Goal: Task Accomplishment & Management: Complete application form

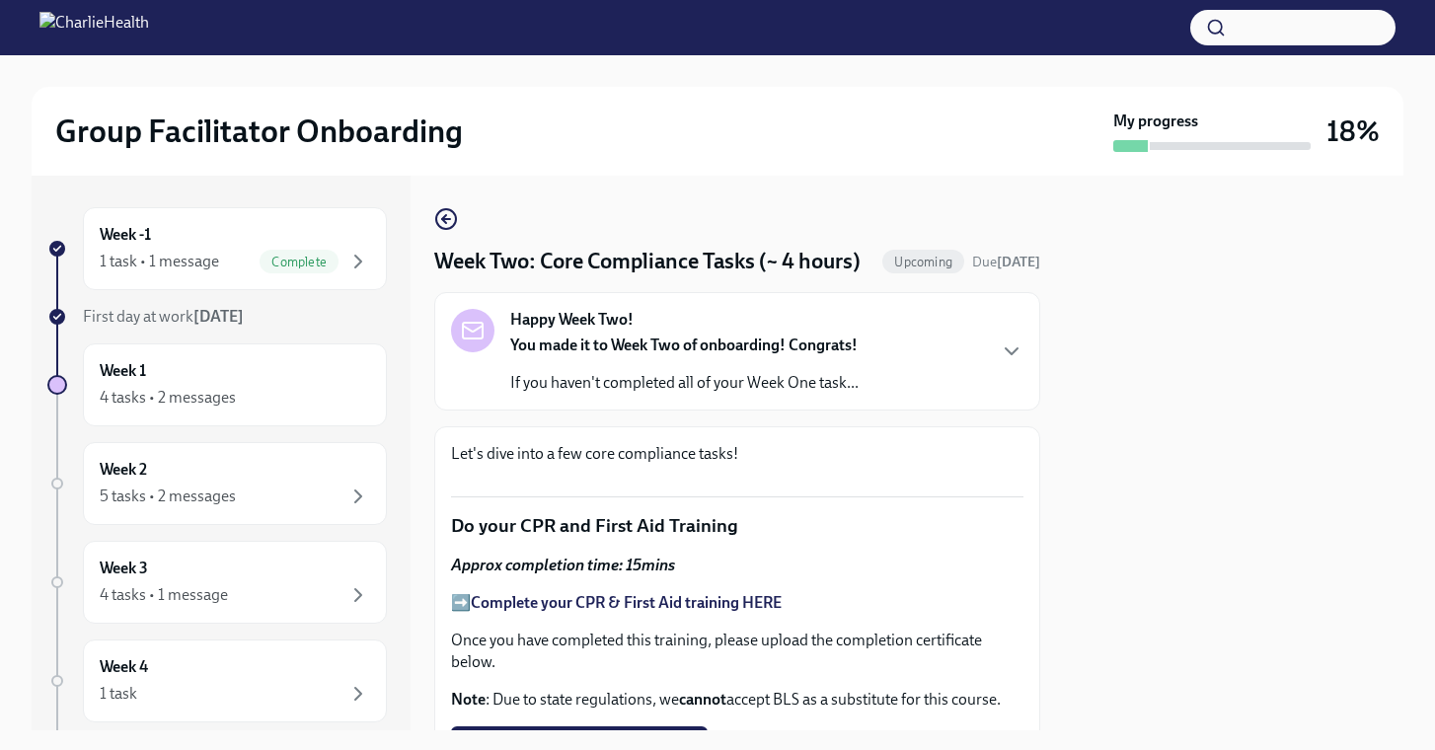
click at [629, 354] on strong "You made it to Week Two of onboarding! Congrats!" at bounding box center [683, 345] width 347 height 19
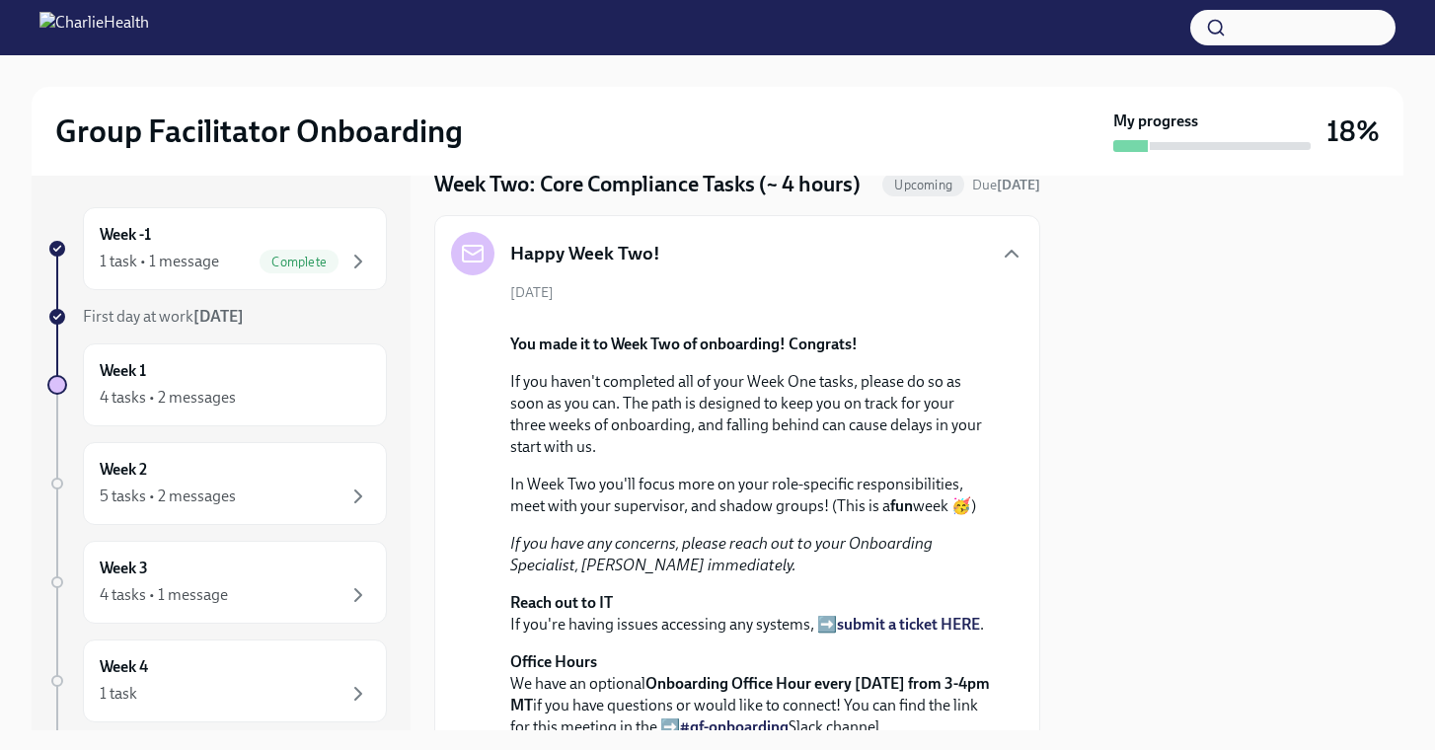
scroll to position [69, 0]
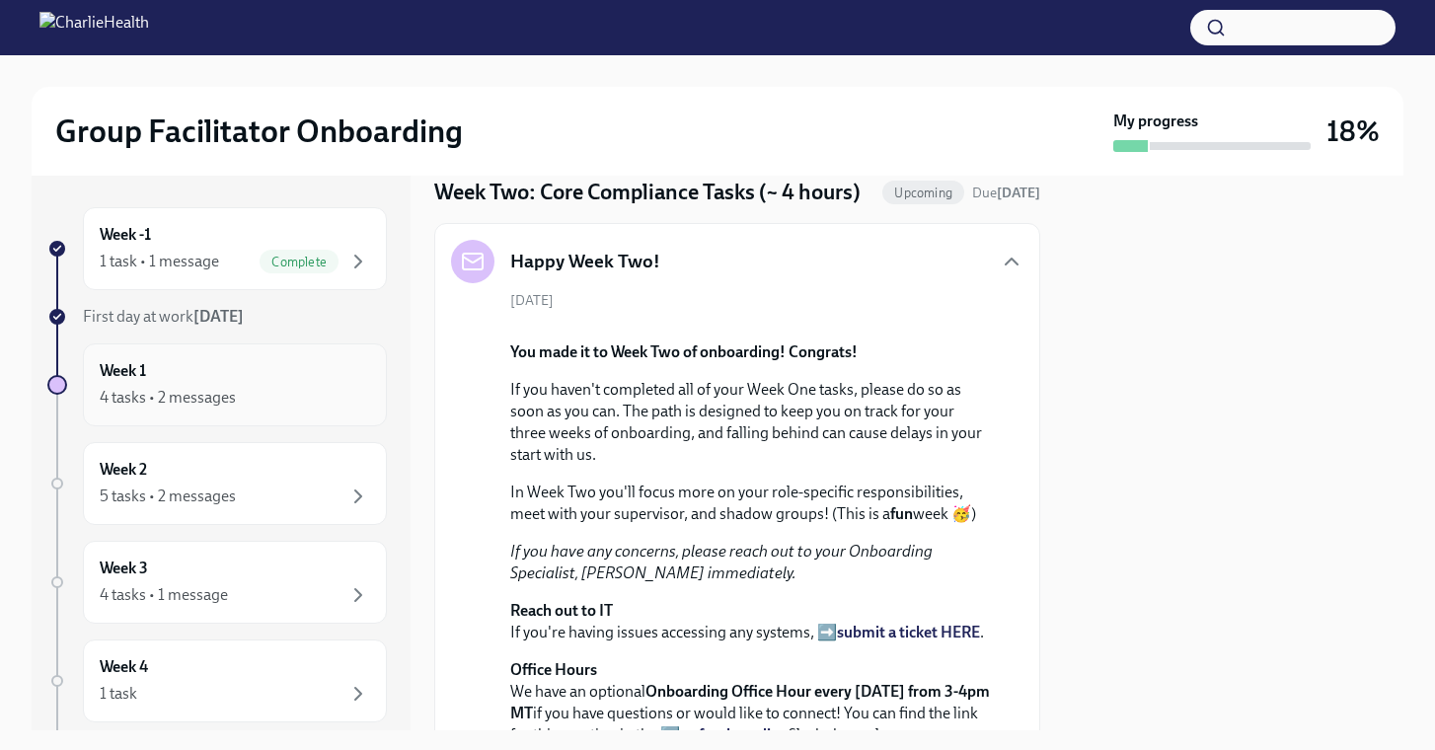
click at [259, 383] on div "Week 1 4 tasks • 2 messages" at bounding box center [235, 384] width 270 height 49
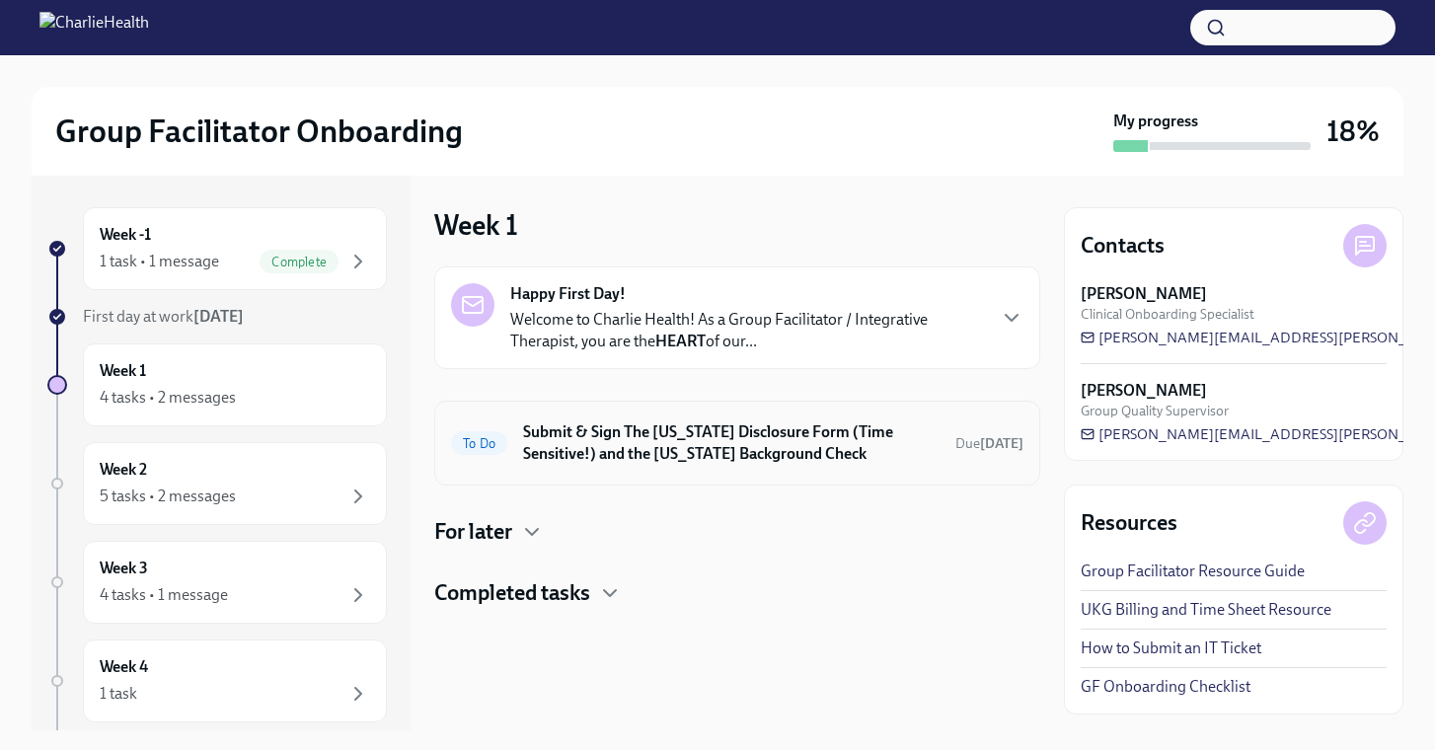
click at [771, 446] on h6 "Submit & Sign The [US_STATE] Disclosure Form (Time Sensitive!) and the [US_STAT…" at bounding box center [731, 442] width 416 height 43
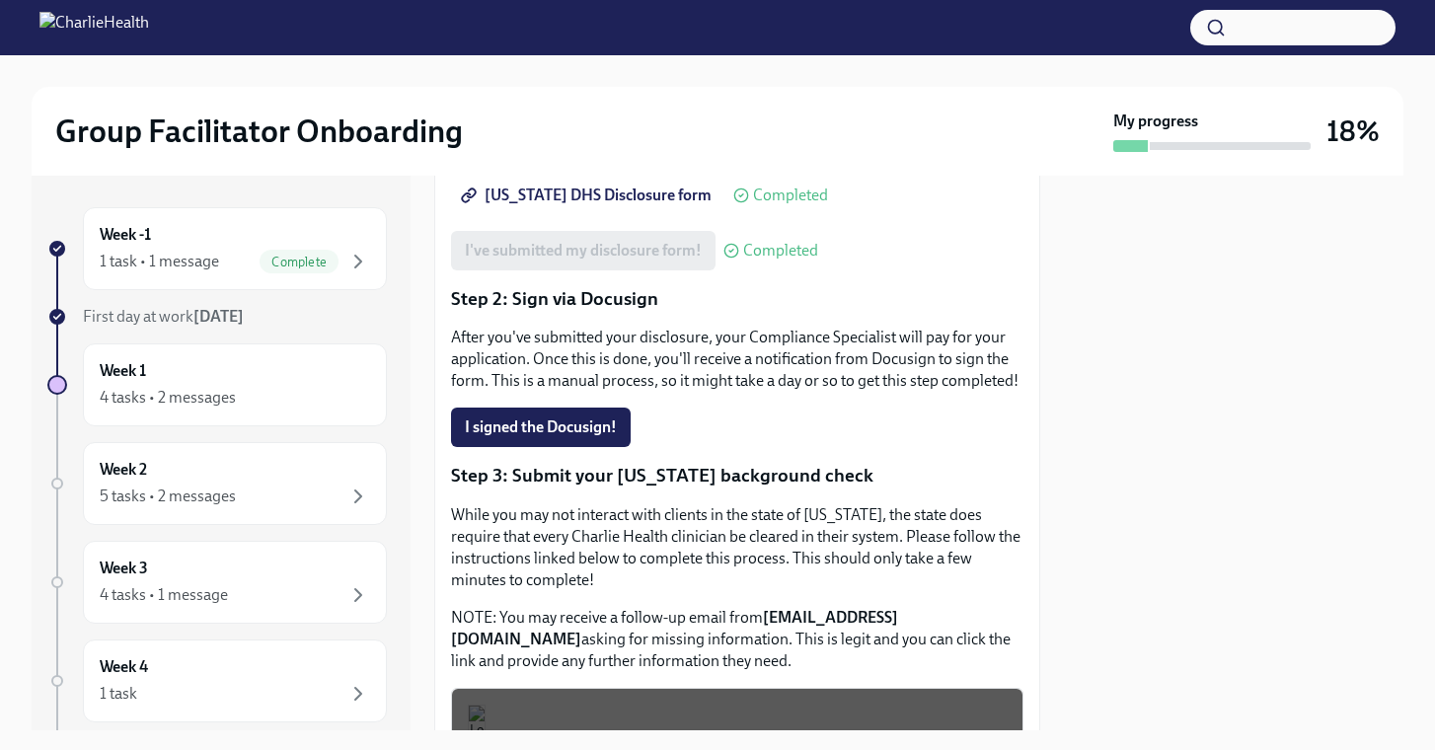
scroll to position [382, 0]
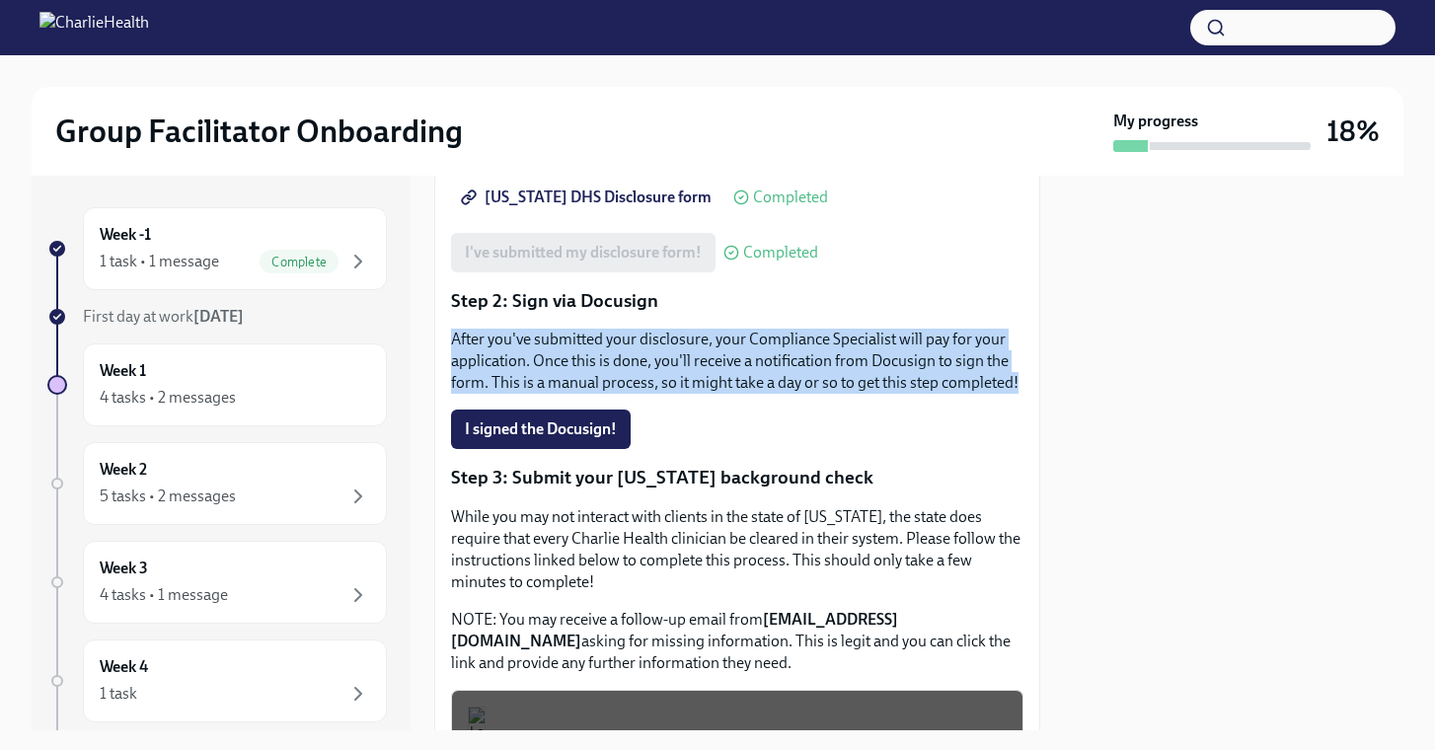
drag, startPoint x: 449, startPoint y: 304, endPoint x: 1016, endPoint y: 346, distance: 569.0
click at [1016, 346] on div "Approx completion time: 20mins Step 1: Submit your disclosure Follow the link b…" at bounding box center [737, 476] width 606 height 1014
copy p "After you've submitted your disclosure, your Compliance Specialist will pay for…"
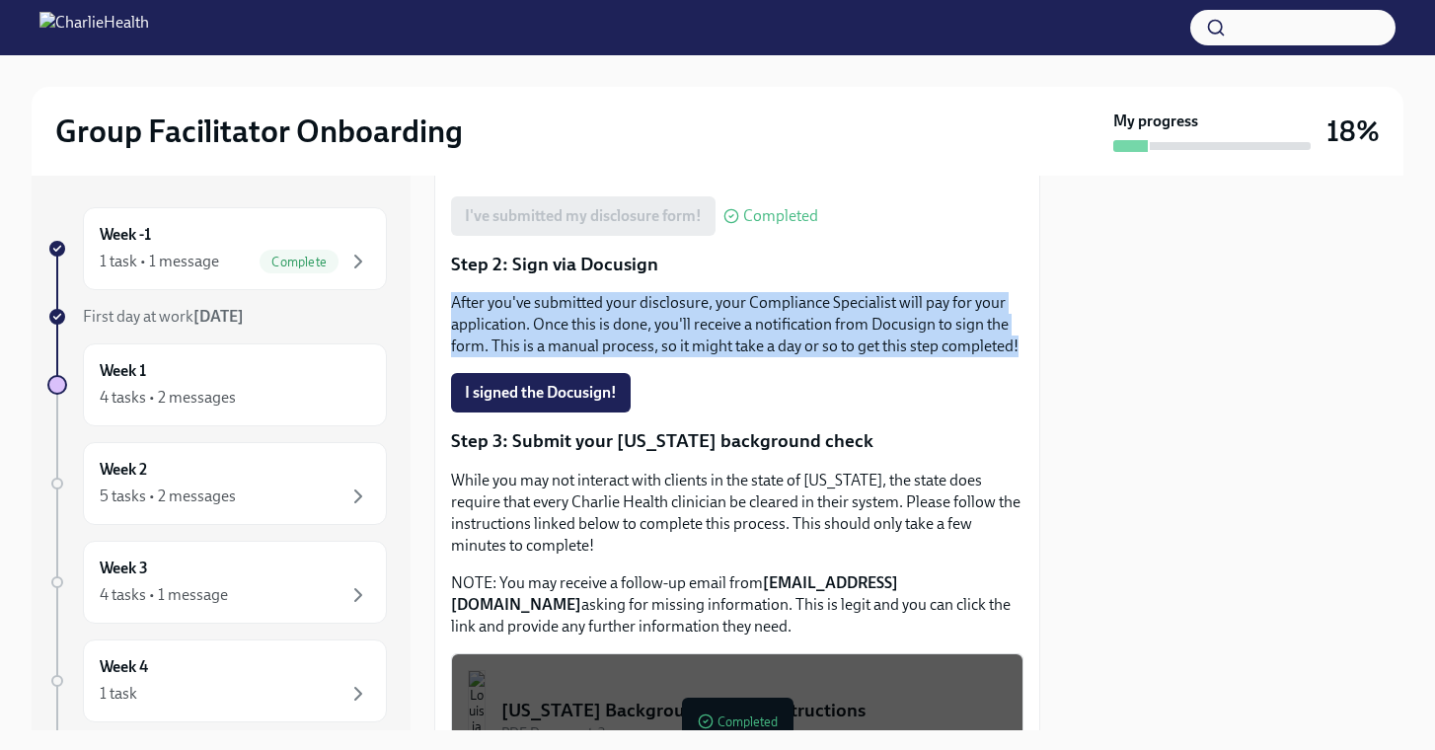
scroll to position [669, 0]
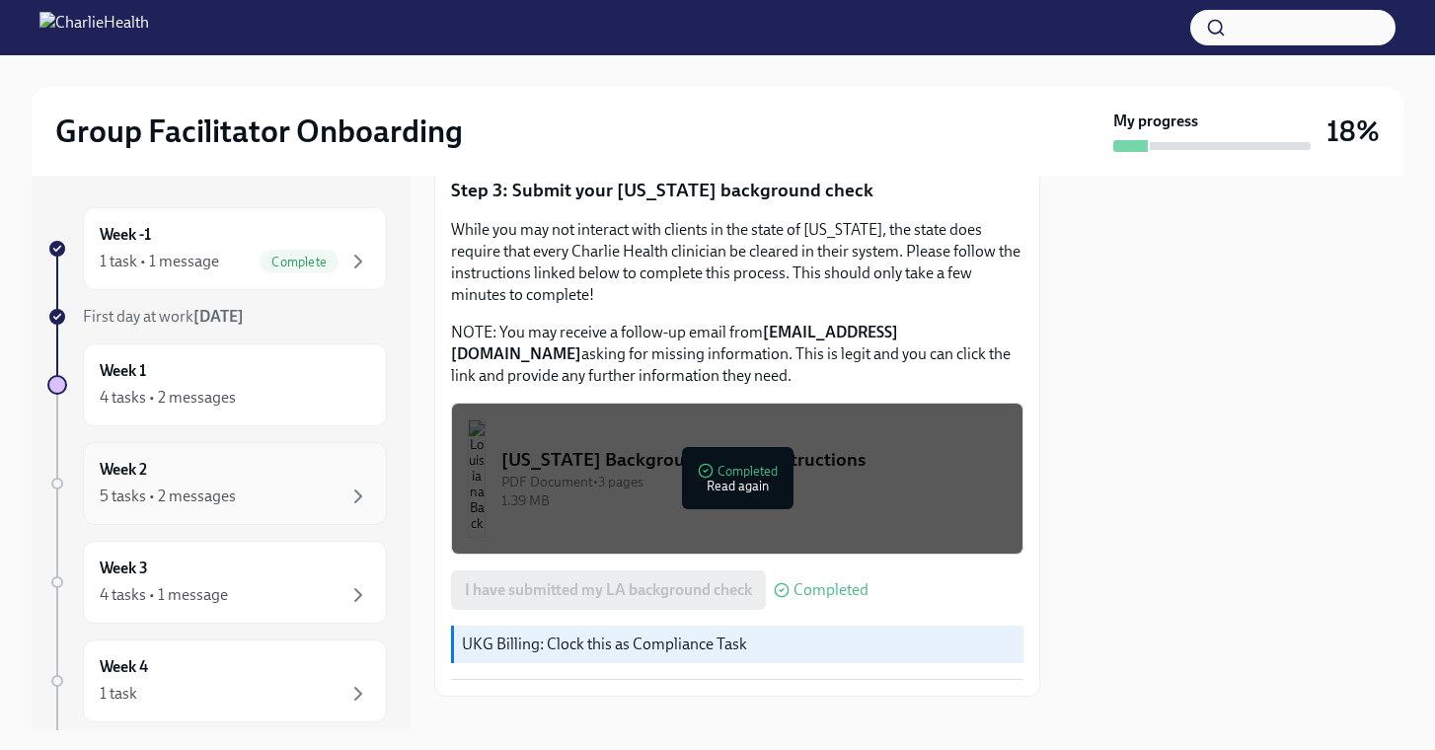
click at [225, 499] on div "5 tasks • 2 messages" at bounding box center [168, 497] width 136 height 22
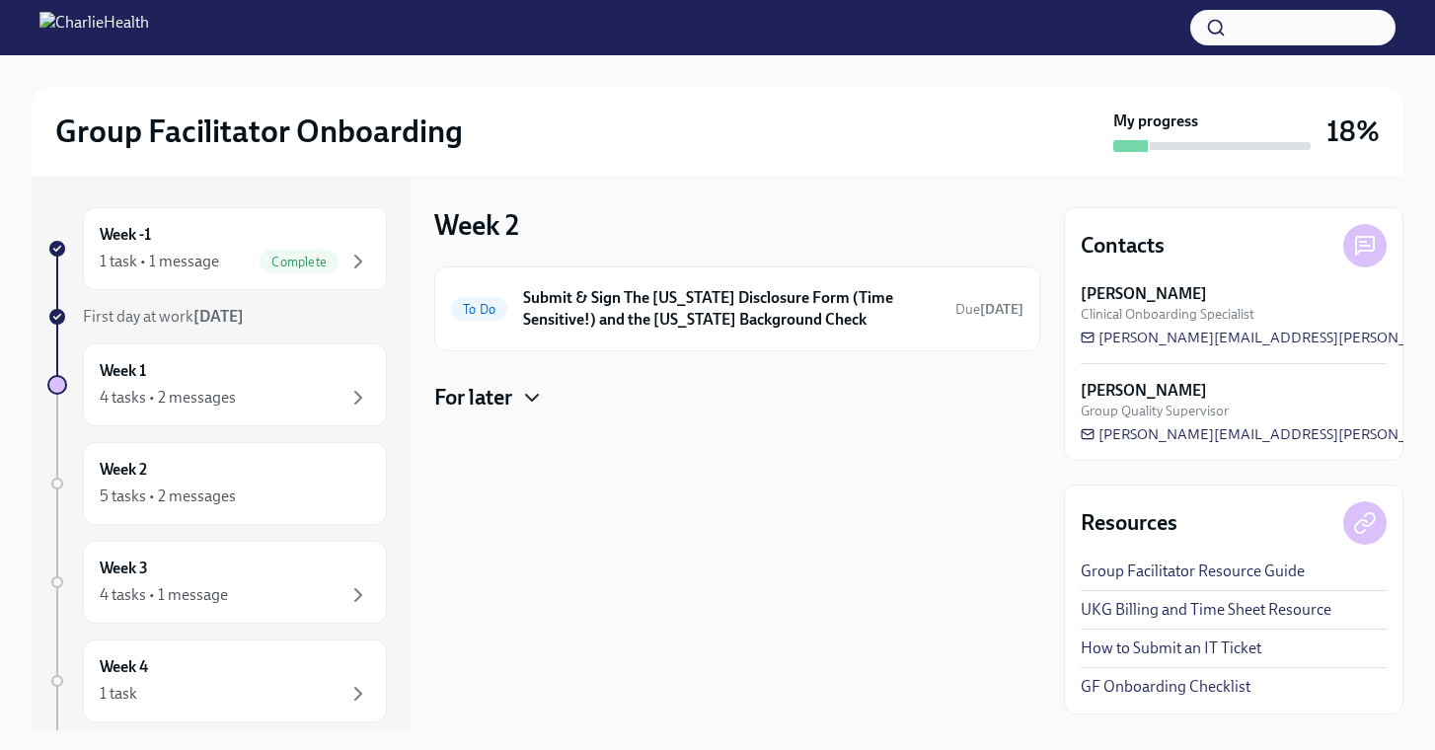
click at [537, 395] on icon "button" at bounding box center [532, 398] width 24 height 24
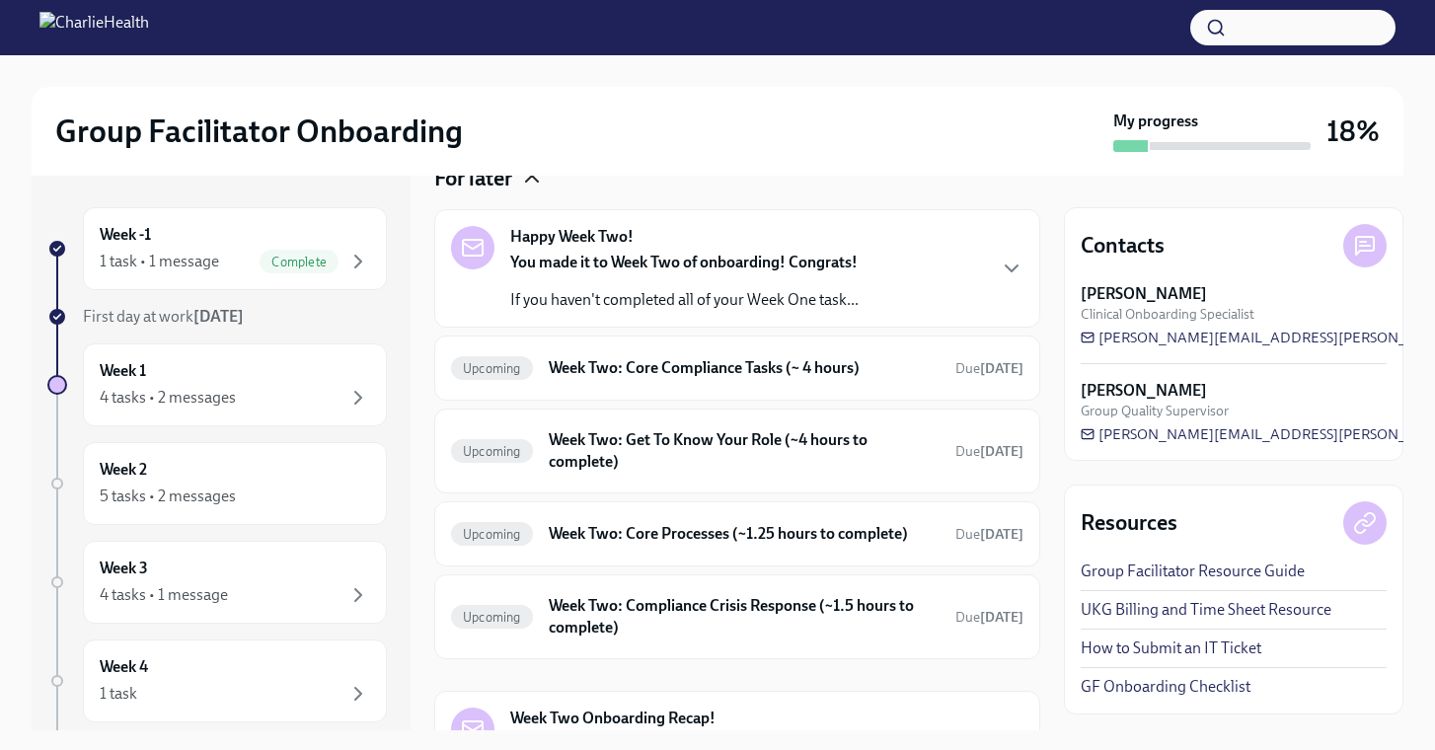
scroll to position [221, 0]
click at [682, 369] on h6 "Week Two: Core Compliance Tasks (~ 4 hours)" at bounding box center [744, 366] width 391 height 22
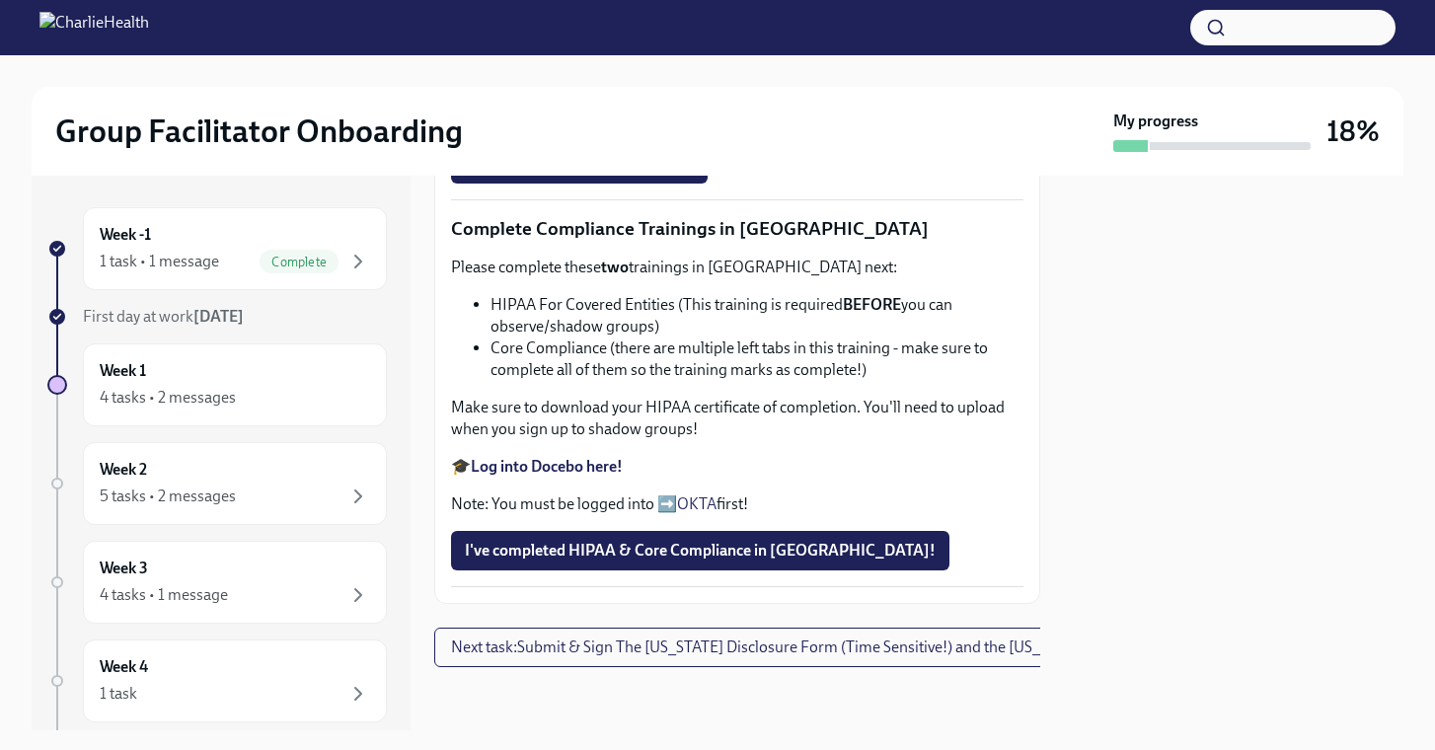
scroll to position [876, 0]
click at [686, 30] on strong "Complete your CPR & First Aid training HERE" at bounding box center [626, 20] width 311 height 19
click at [588, 174] on span "Upload Upload CPR Certificate" at bounding box center [579, 164] width 229 height 20
click at [0, 0] on input "Upload Upload CPR Certificate" at bounding box center [0, 0] width 0 height 0
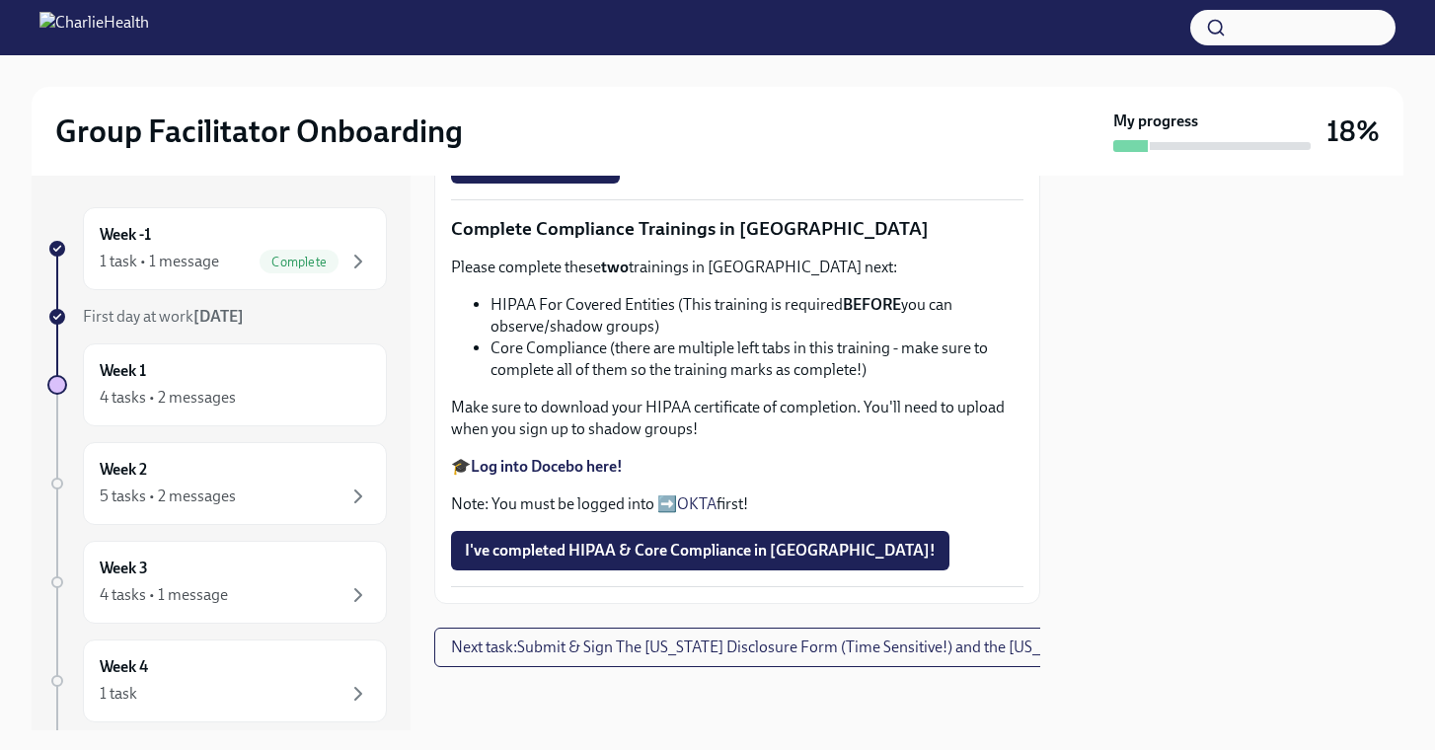
scroll to position [1171, 0]
click at [587, 476] on strong "Log into Docebo here!" at bounding box center [547, 466] width 152 height 19
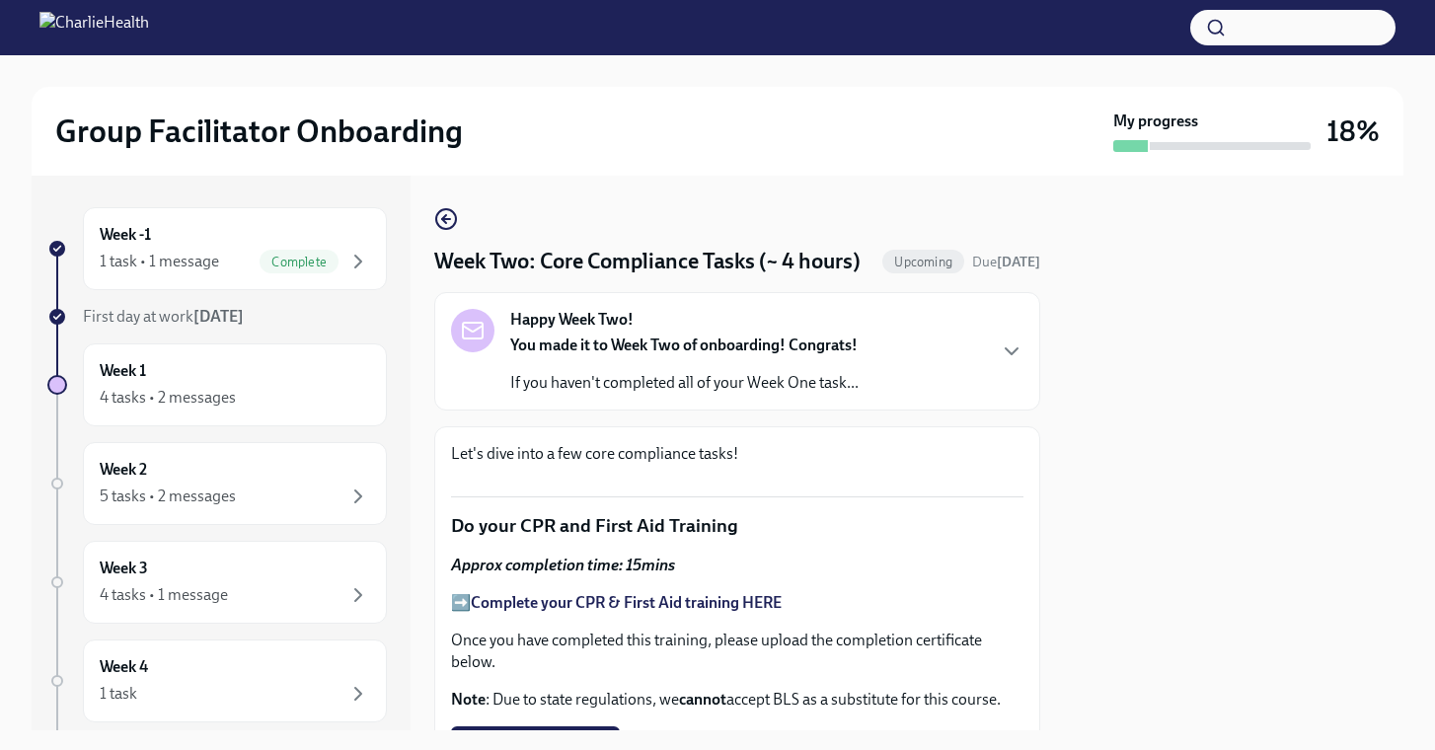
click at [990, 383] on div "Happy Week Two! You made it to Week Two of onboarding! Congrats! If you haven't…" at bounding box center [737, 351] width 572 height 85
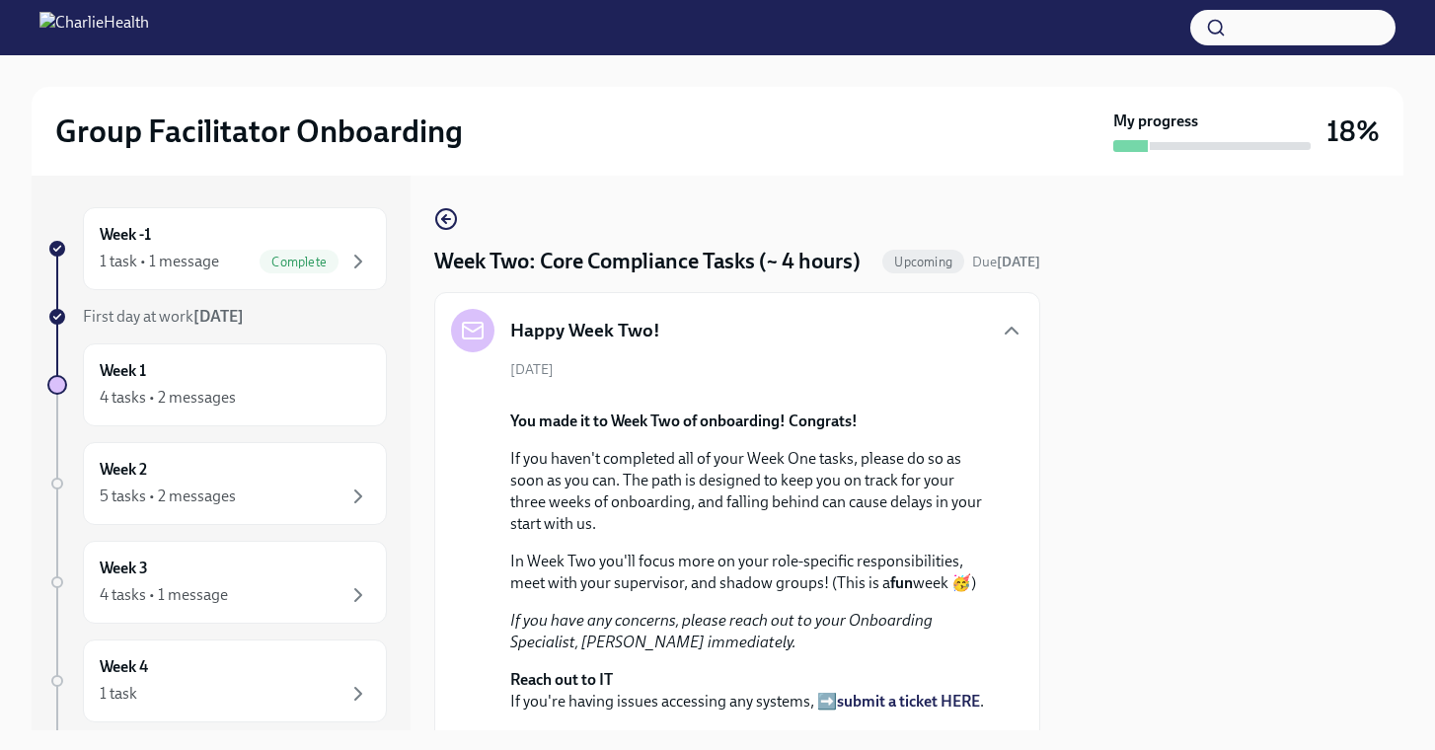
click at [448, 133] on h2 "Group Facilitator Onboarding" at bounding box center [259, 131] width 408 height 39
click at [210, 241] on div "Week -1 1 task • 1 message Complete" at bounding box center [235, 248] width 270 height 49
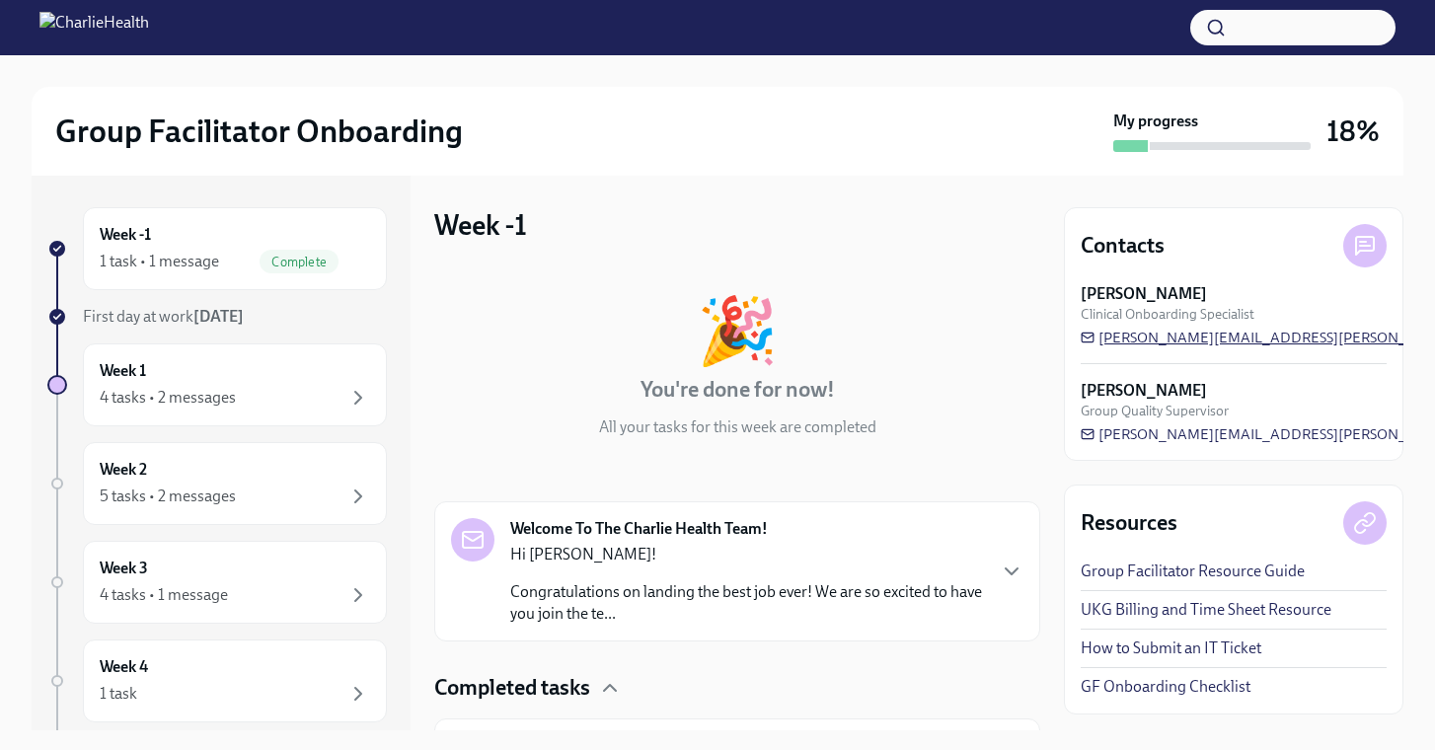
drag, startPoint x: 1365, startPoint y: 338, endPoint x: 1275, endPoint y: 342, distance: 89.9
click at [1275, 342] on div "[PERSON_NAME] Clinical Onboarding Specialist [PERSON_NAME][EMAIL_ADDRESS][PERSO…" at bounding box center [1234, 315] width 306 height 64
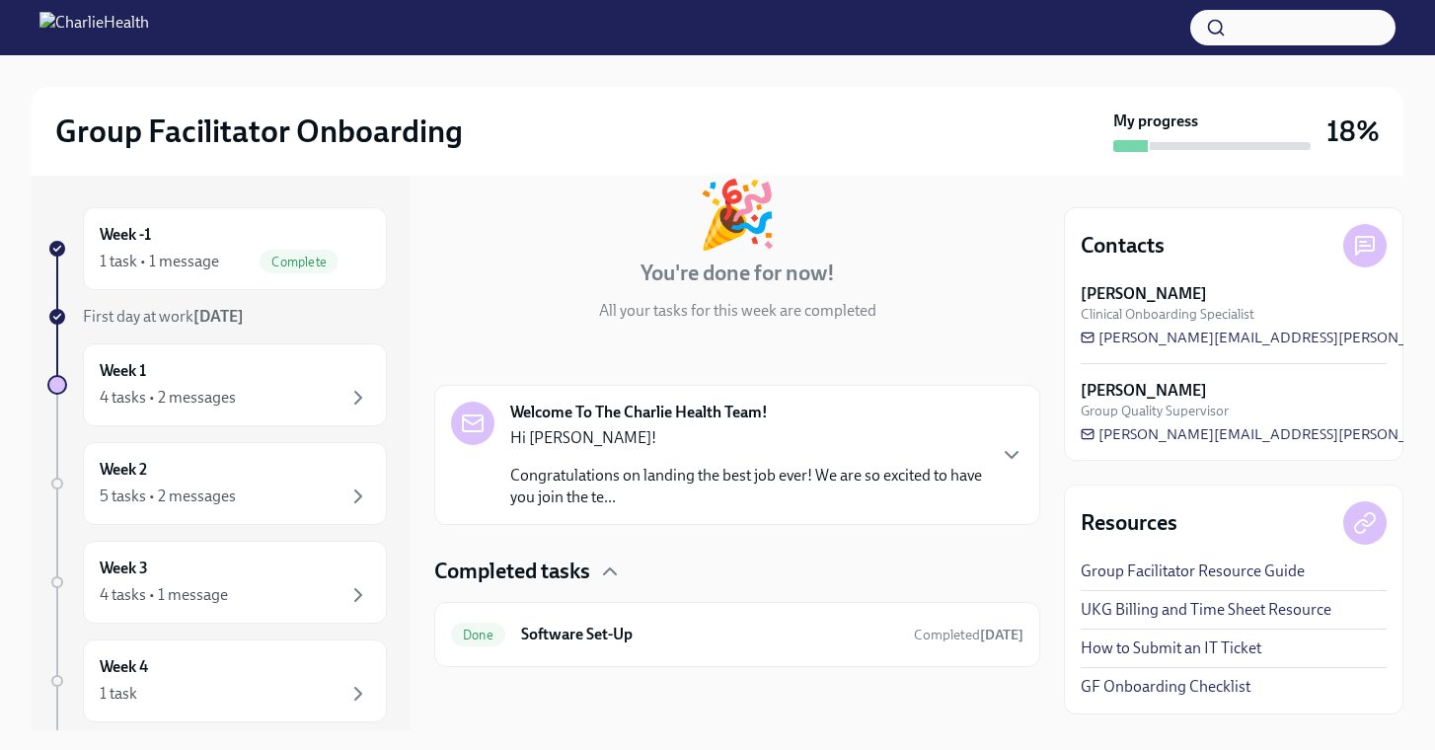
click at [1157, 569] on link "Group Facilitator Resource Guide" at bounding box center [1193, 572] width 224 height 22
click at [252, 481] on div "Week 2 5 tasks • 2 messages" at bounding box center [235, 483] width 270 height 49
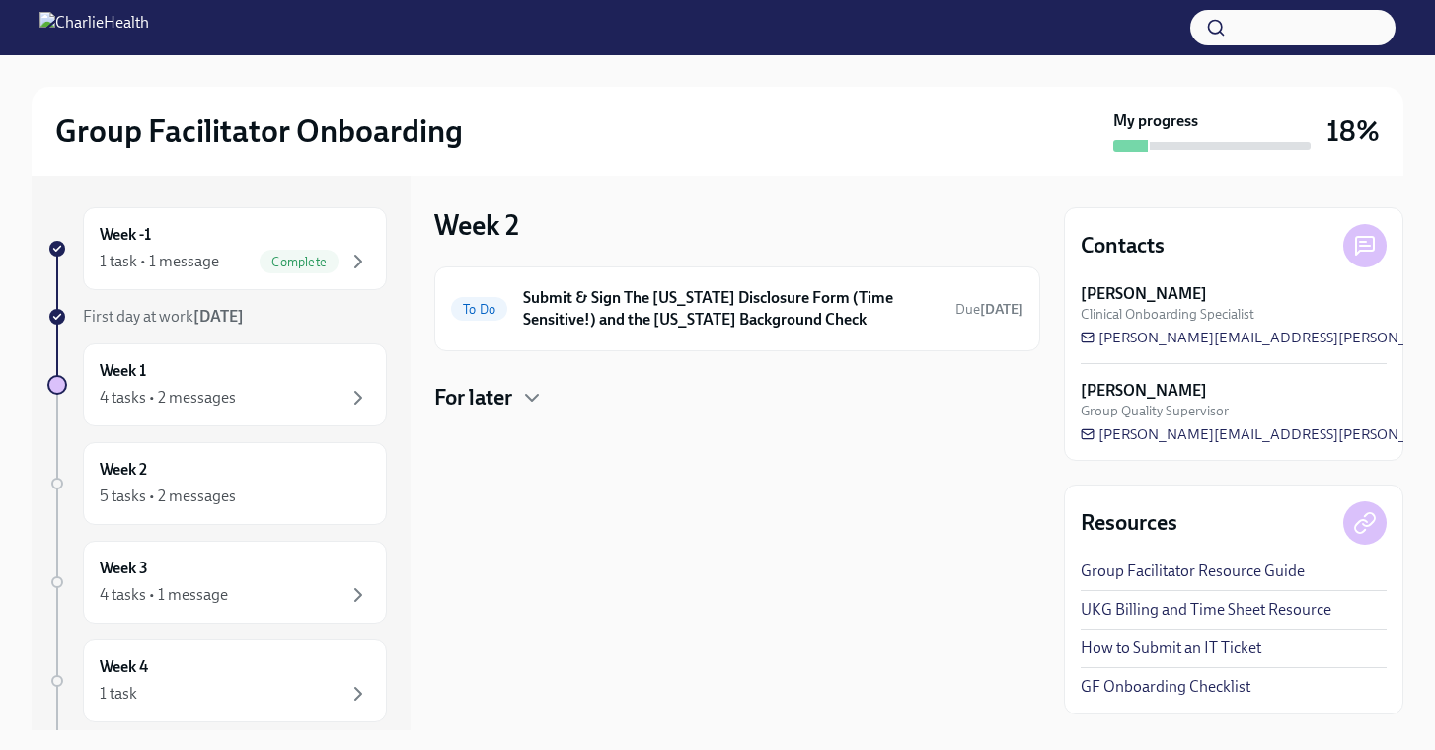
click at [521, 402] on div "For later" at bounding box center [737, 398] width 606 height 30
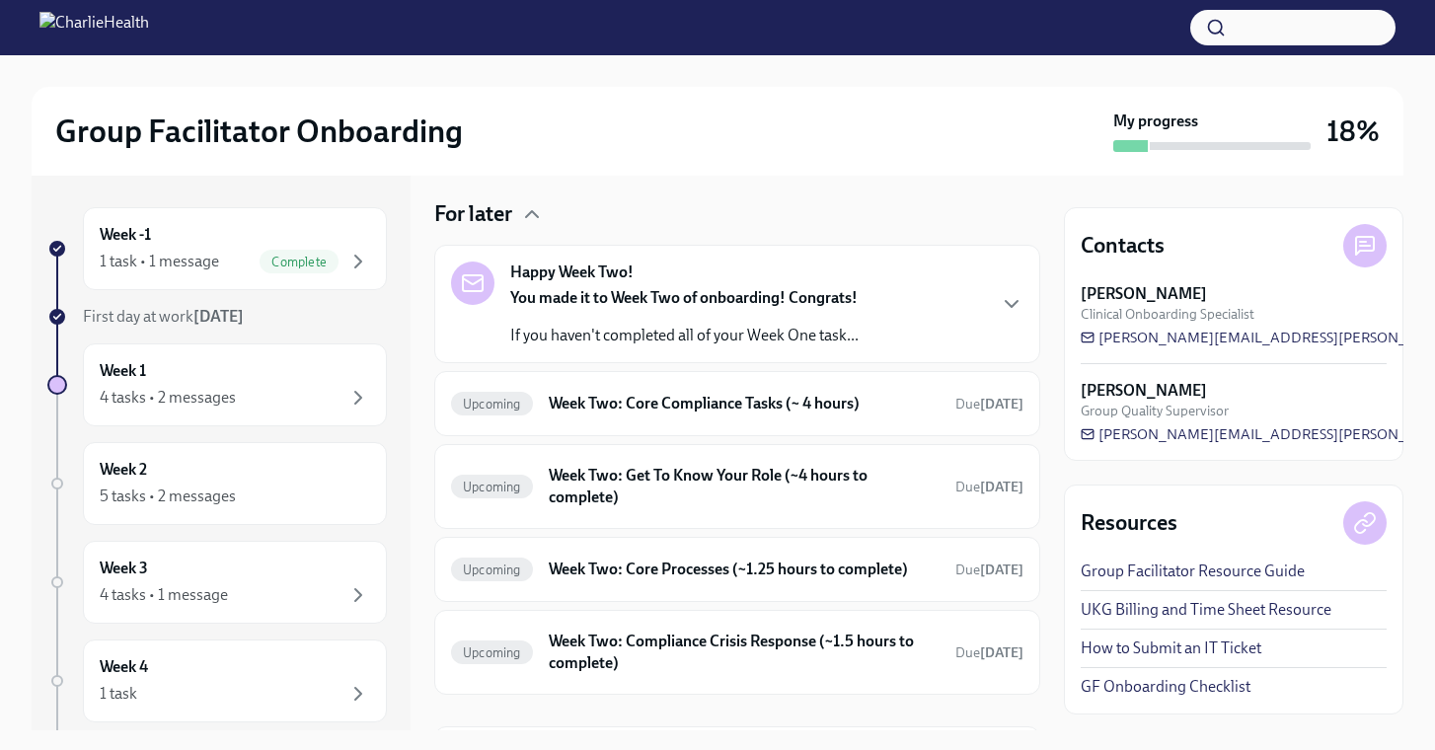
scroll to position [197, 0]
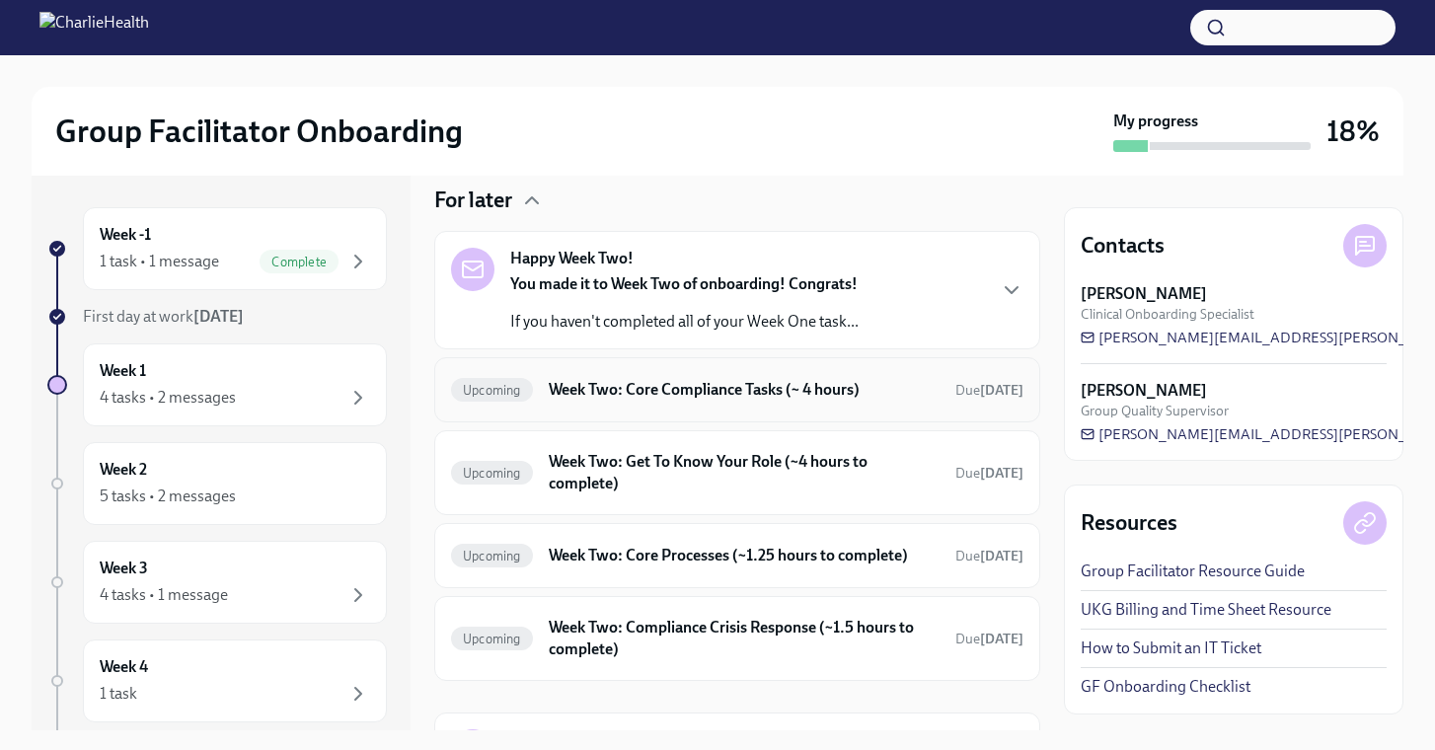
click at [623, 392] on h6 "Week Two: Core Compliance Tasks (~ 4 hours)" at bounding box center [744, 390] width 391 height 22
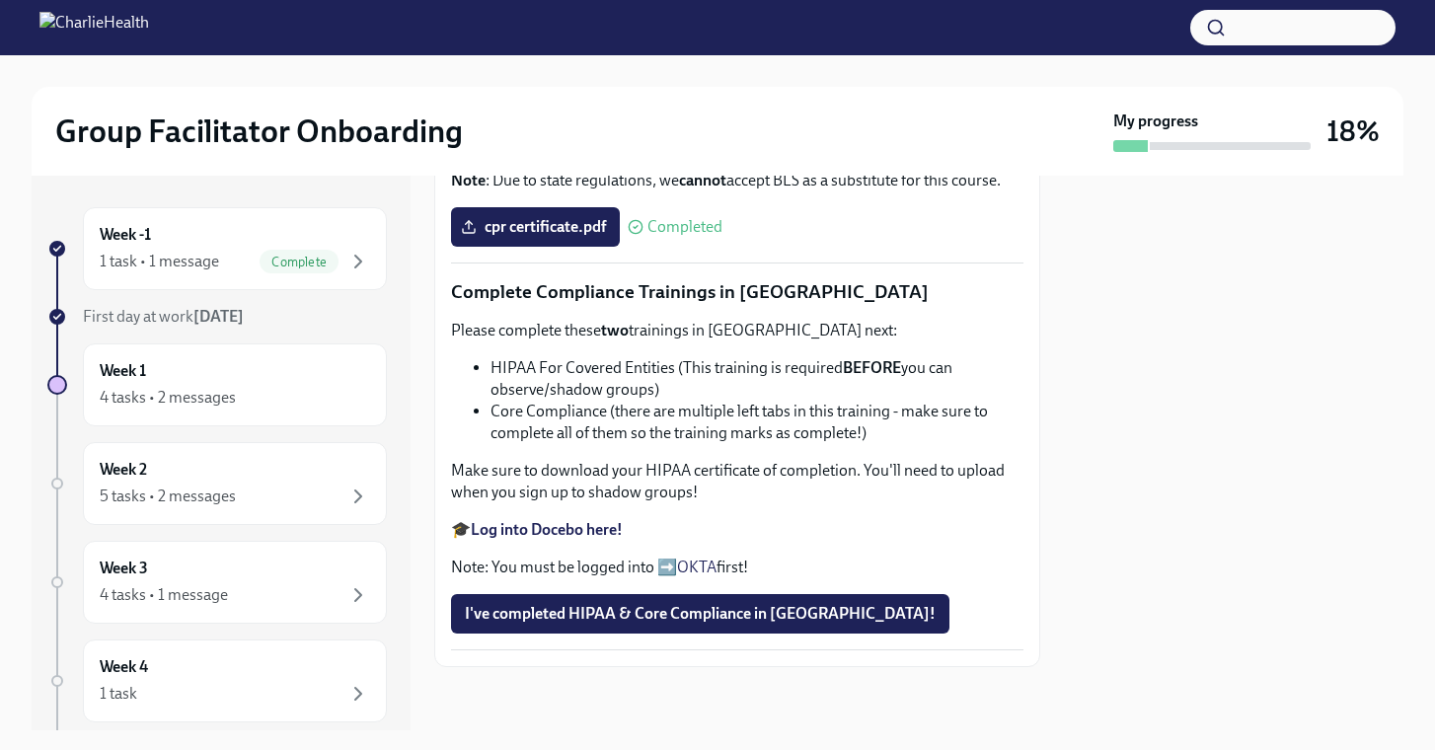
scroll to position [1122, 0]
